Goal: Task Accomplishment & Management: Complete application form

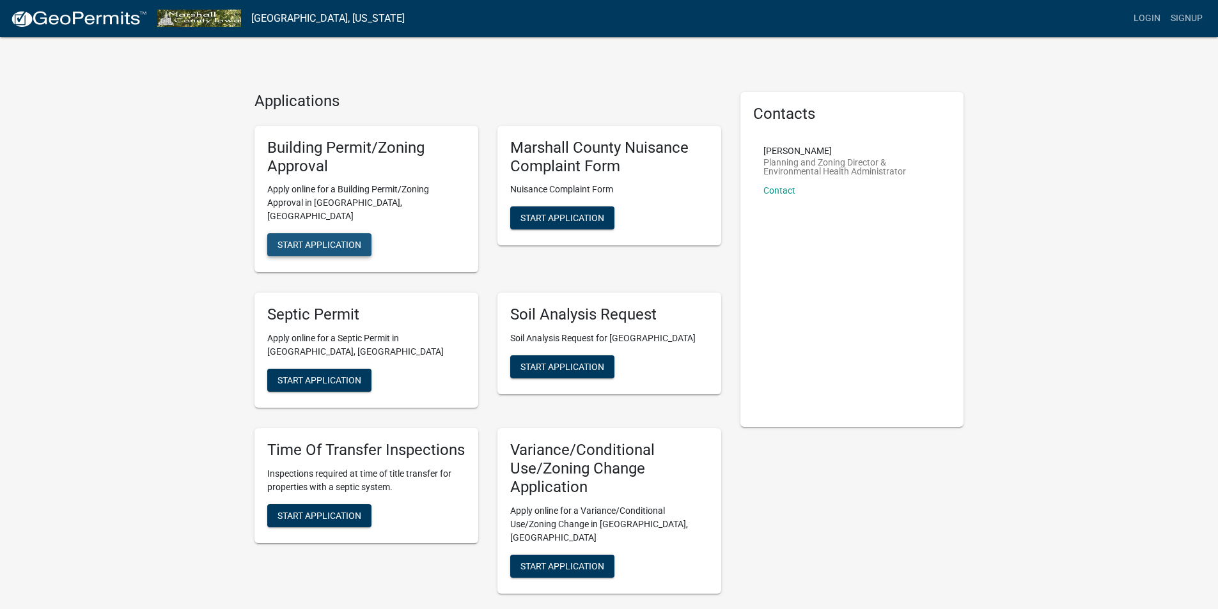
click at [339, 240] on span "Start Application" at bounding box center [320, 245] width 84 height 10
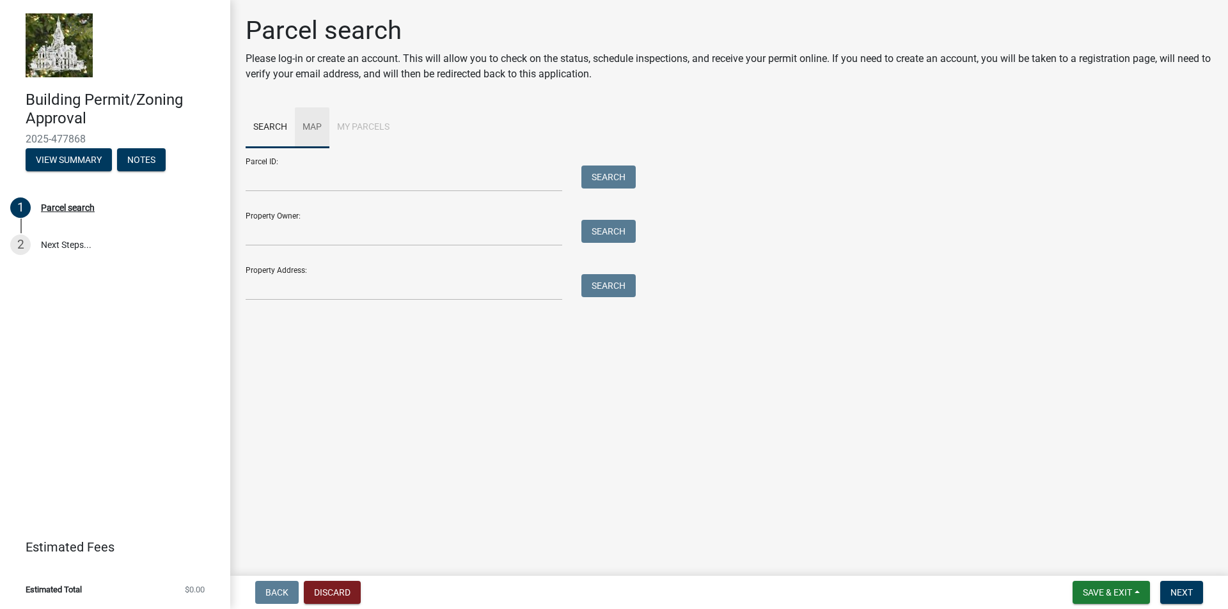
click at [310, 130] on link "Map" at bounding box center [312, 127] width 35 height 41
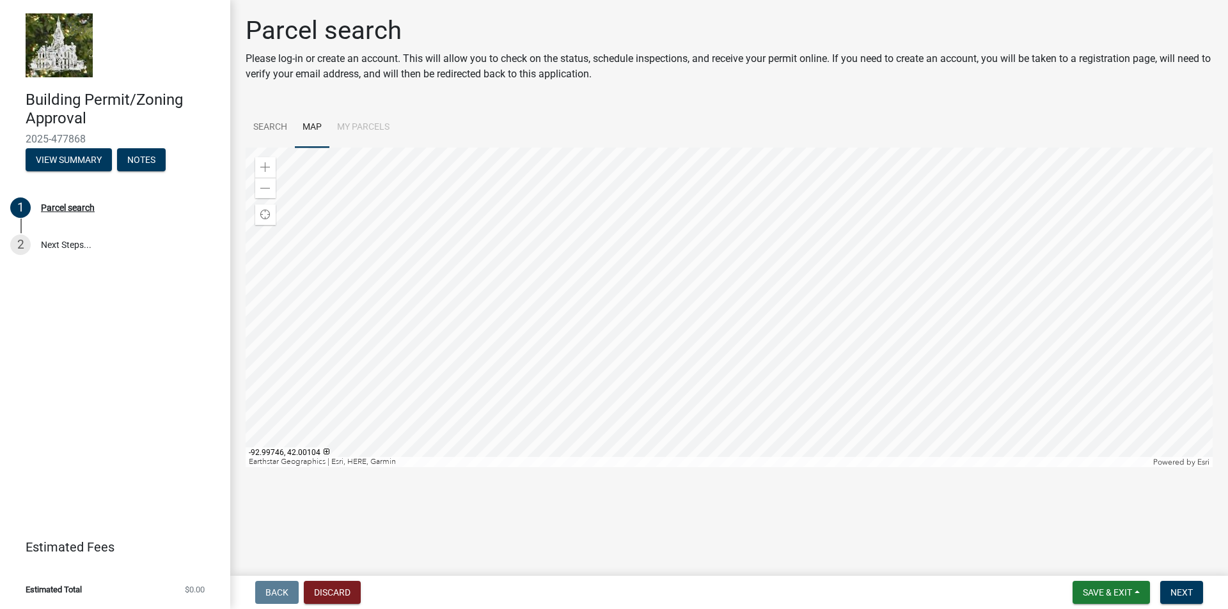
click at [719, 343] on div at bounding box center [729, 308] width 967 height 320
click at [746, 196] on div at bounding box center [729, 308] width 967 height 320
click at [675, 173] on div at bounding box center [729, 308] width 967 height 320
click at [697, 356] on div at bounding box center [729, 308] width 967 height 320
click at [638, 299] on div at bounding box center [729, 308] width 967 height 320
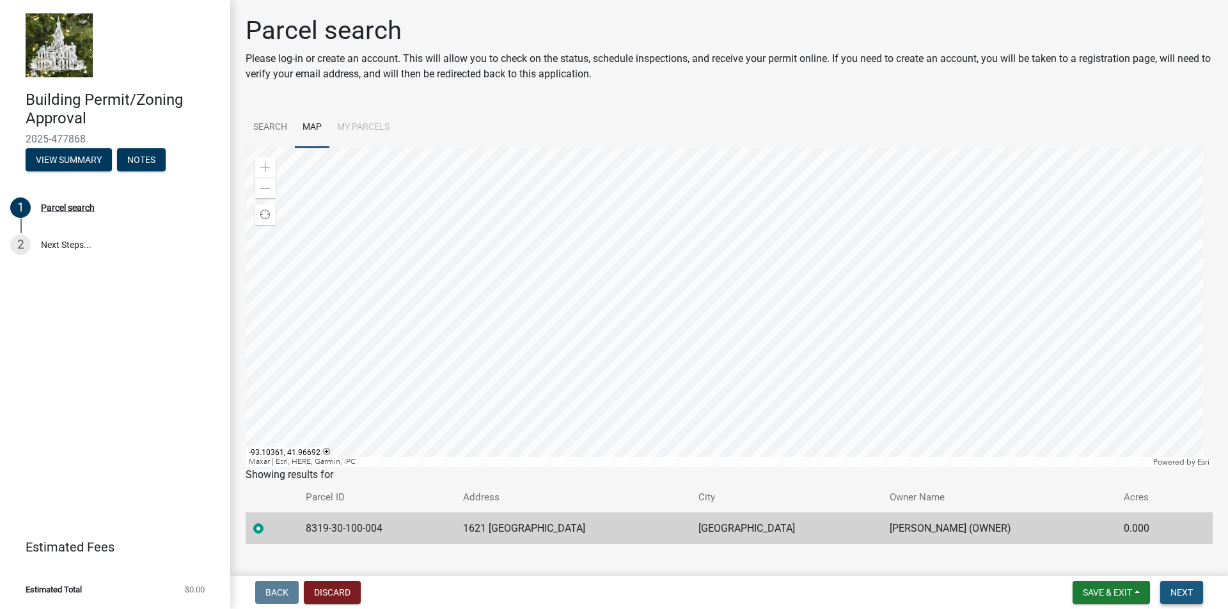
click at [1181, 589] on span "Next" at bounding box center [1181, 593] width 22 height 10
